Goal: Check status: Check status

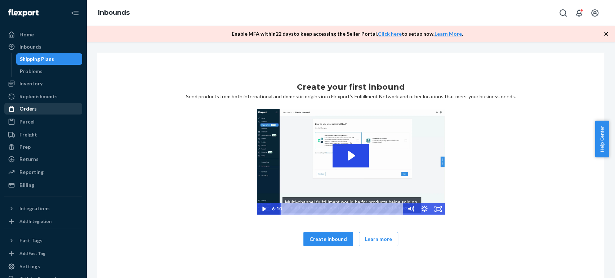
click at [41, 109] on div "Orders" at bounding box center [43, 109] width 76 height 10
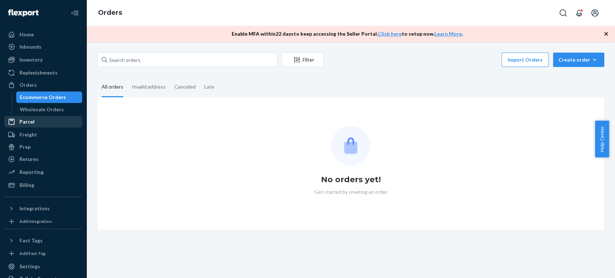
drag, startPoint x: 36, startPoint y: 116, endPoint x: 62, endPoint y: 96, distance: 32.4
click at [36, 116] on link "Parcel" at bounding box center [43, 122] width 78 height 12
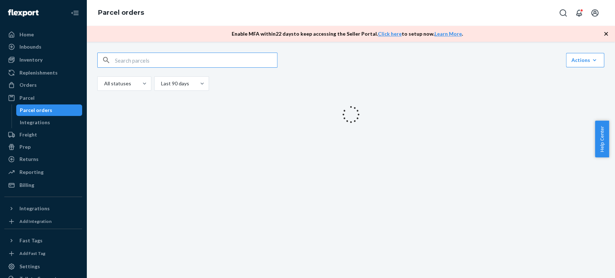
click at [164, 64] on input "text" at bounding box center [196, 60] width 162 height 14
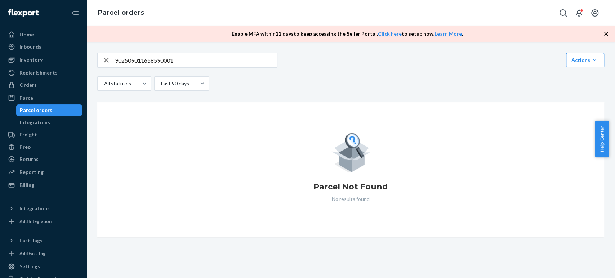
click at [144, 61] on input "902509011658590001" at bounding box center [196, 60] width 162 height 14
drag, startPoint x: 144, startPoint y: 61, endPoint x: 145, endPoint y: 50, distance: 10.8
click at [144, 59] on input "902509011658590001" at bounding box center [196, 60] width 162 height 14
paste input "261290339650155904218"
type input "9261290339650155904218"
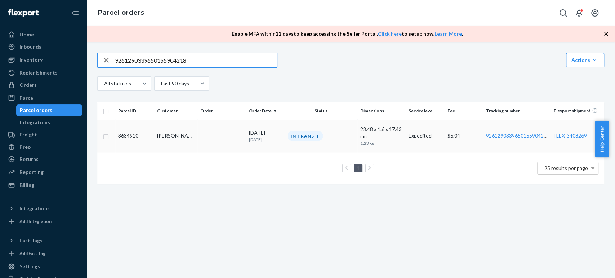
click at [193, 142] on td "[PERSON_NAME]" at bounding box center [176, 136] width 44 height 32
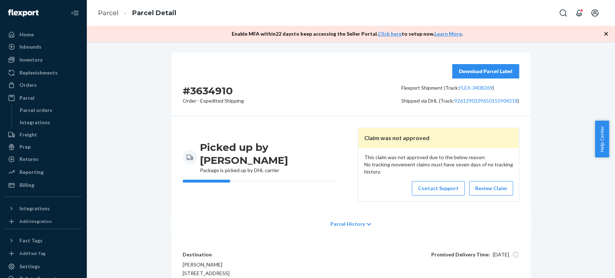
click at [418, 75] on div "Download Parcel Label" at bounding box center [460, 71] width 118 height 14
